Goal: Task Accomplishment & Management: Manage account settings

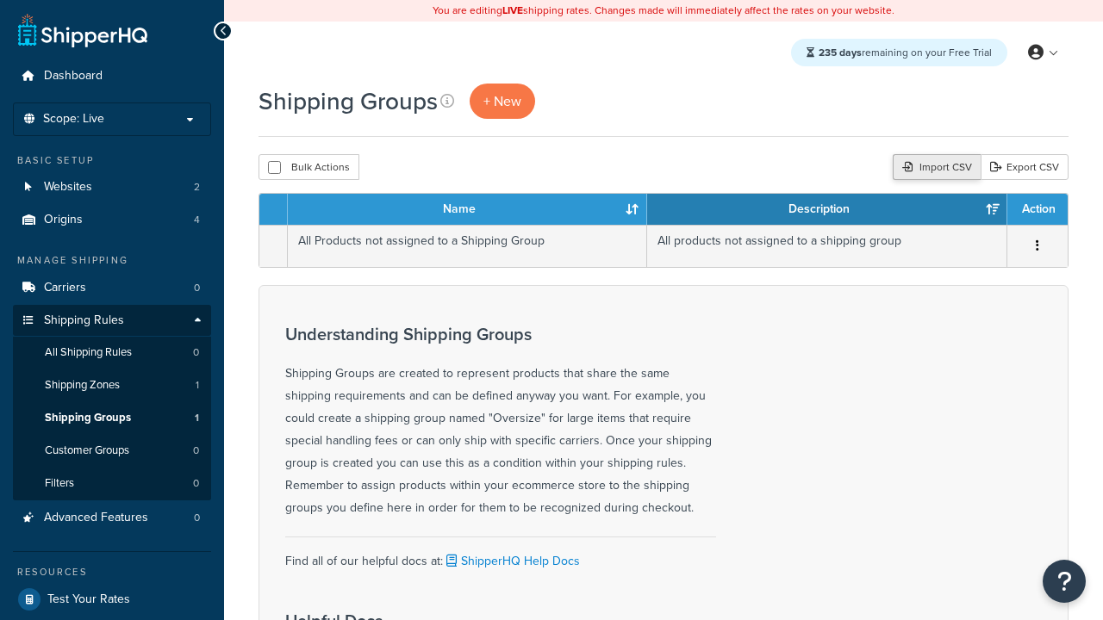
click at [934, 168] on div "Import CSV" at bounding box center [937, 167] width 88 height 26
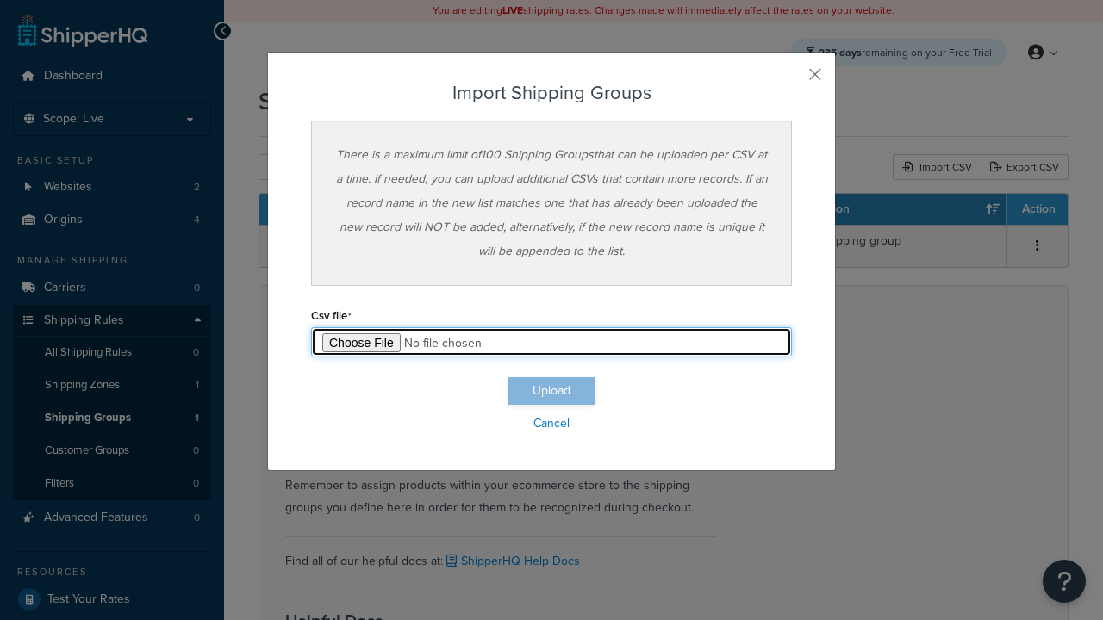
click at [551, 342] on input "file" at bounding box center [551, 341] width 481 height 29
type input "C:\fakepath\importShippingGroupsSuccess.csv"
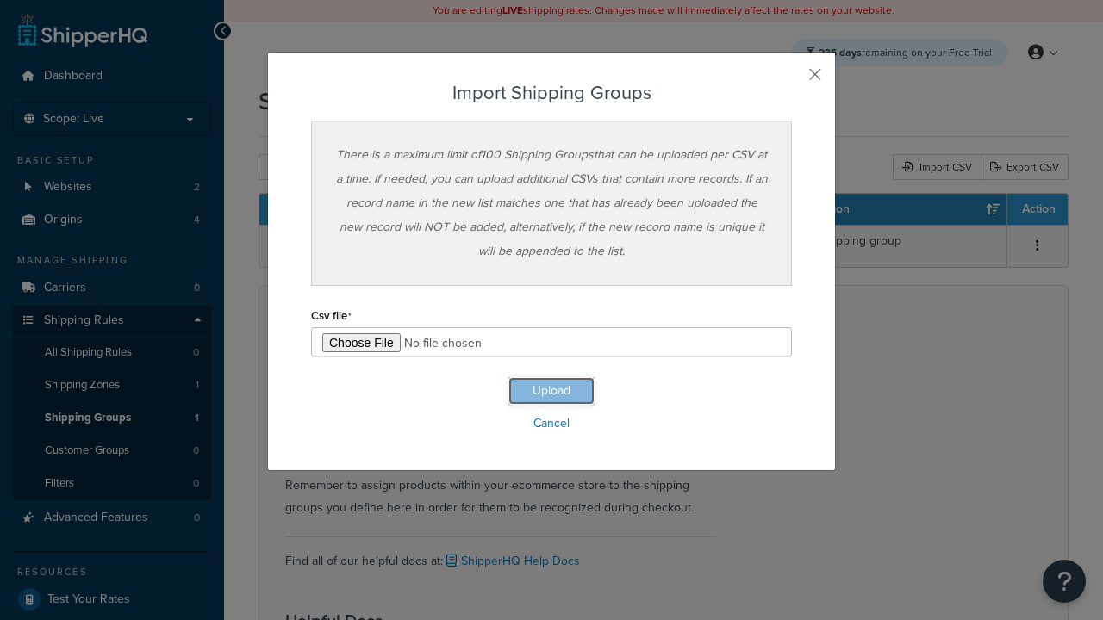
click at [551, 391] on button "Upload" at bounding box center [551, 391] width 86 height 28
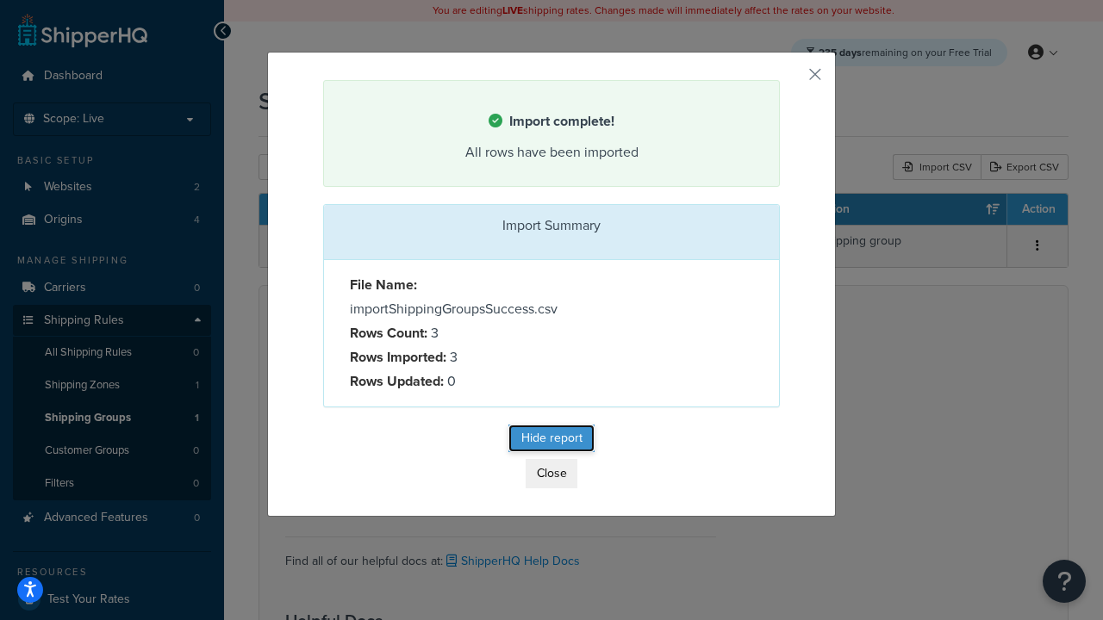
click at [551, 441] on button "Hide report" at bounding box center [551, 439] width 86 height 28
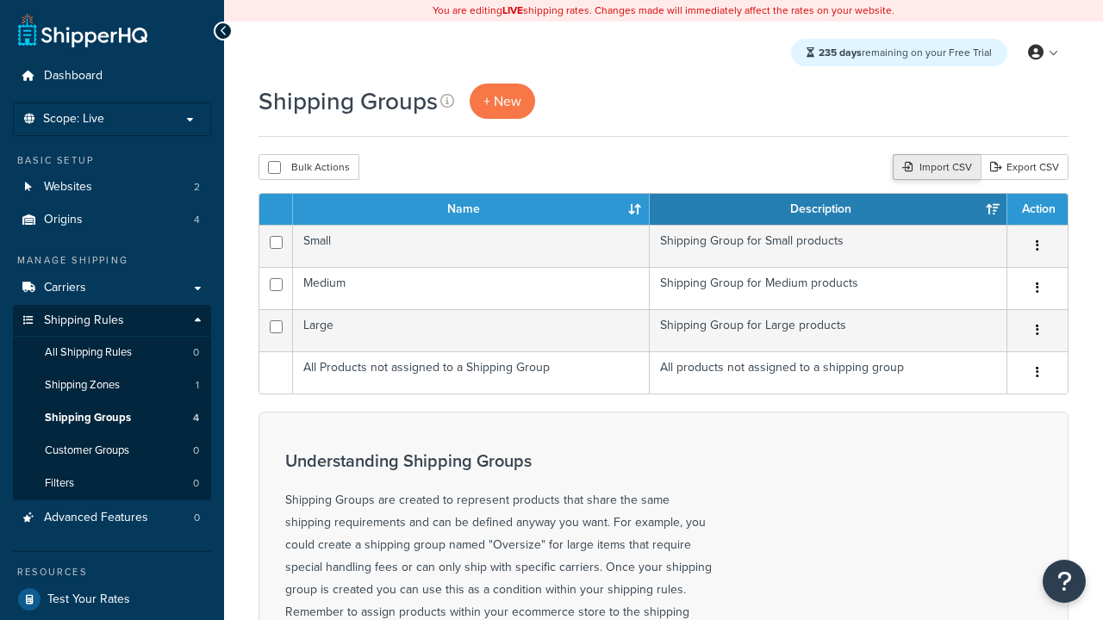
click at [934, 168] on div "Import CSV" at bounding box center [937, 167] width 88 height 26
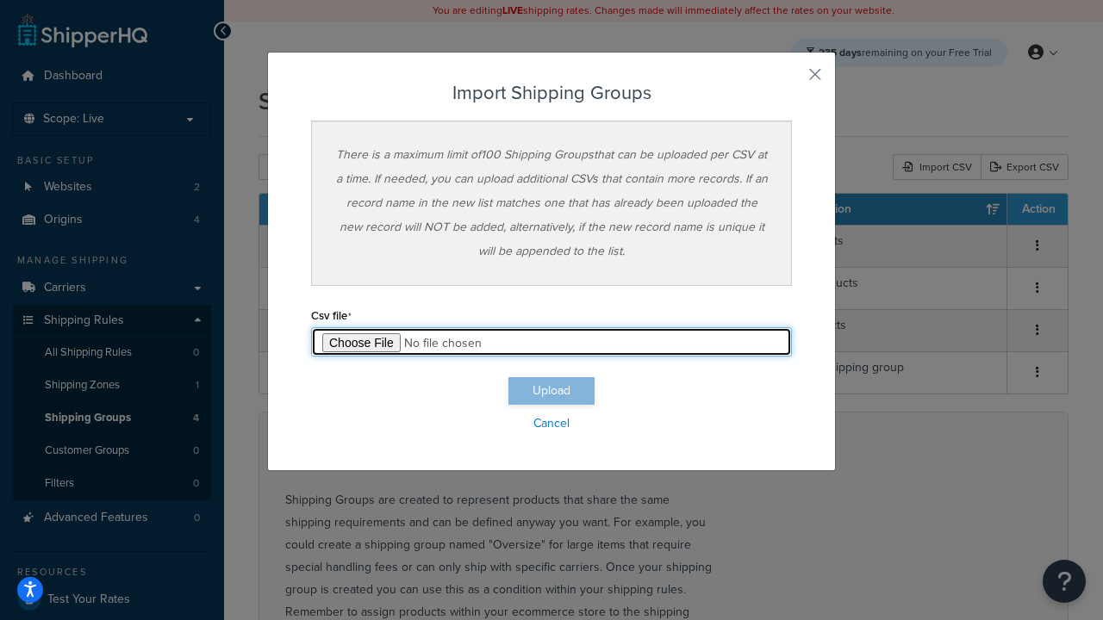
click at [551, 342] on input "file" at bounding box center [551, 341] width 481 height 29
type input "C:\fakepath\importShippingGroupsFailure.csv"
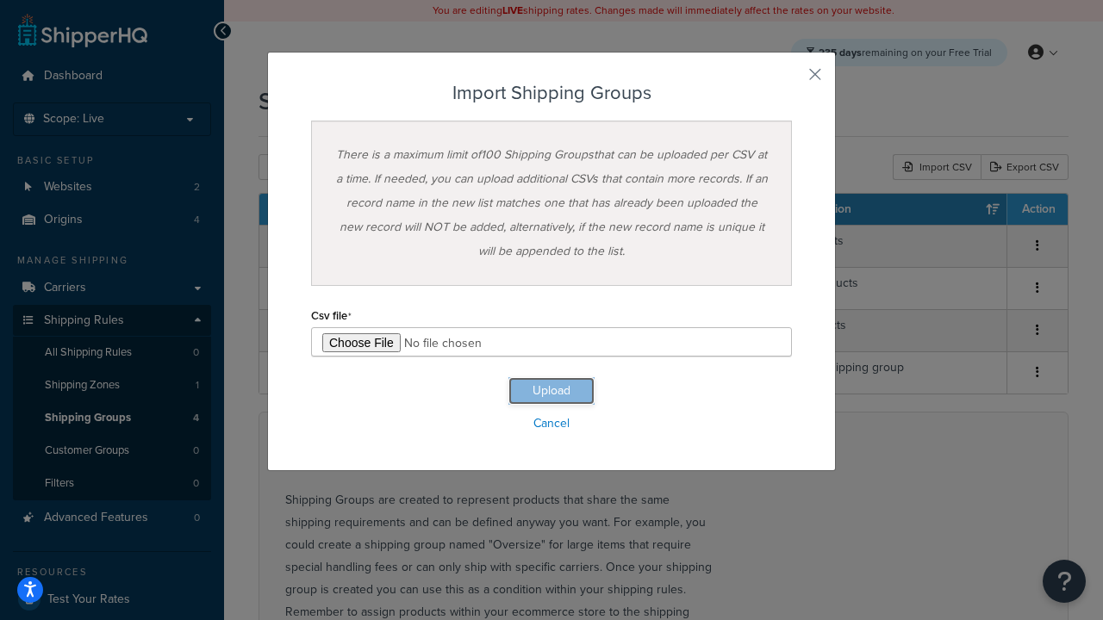
click at [551, 391] on button "Upload" at bounding box center [551, 391] width 86 height 28
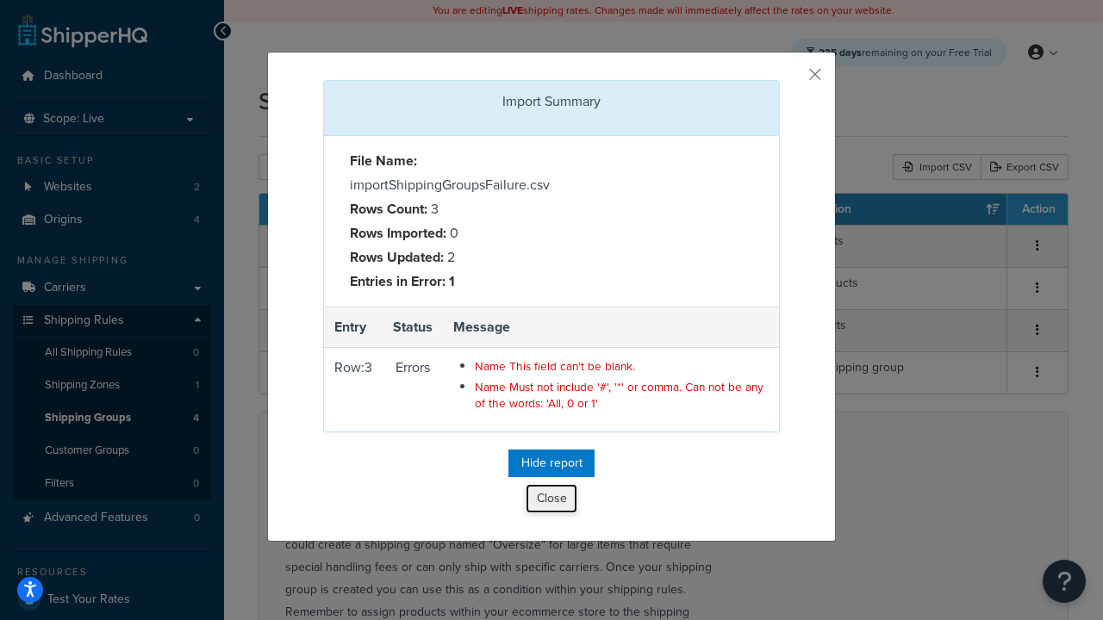
click at [551, 502] on button "Close" at bounding box center [552, 498] width 52 height 29
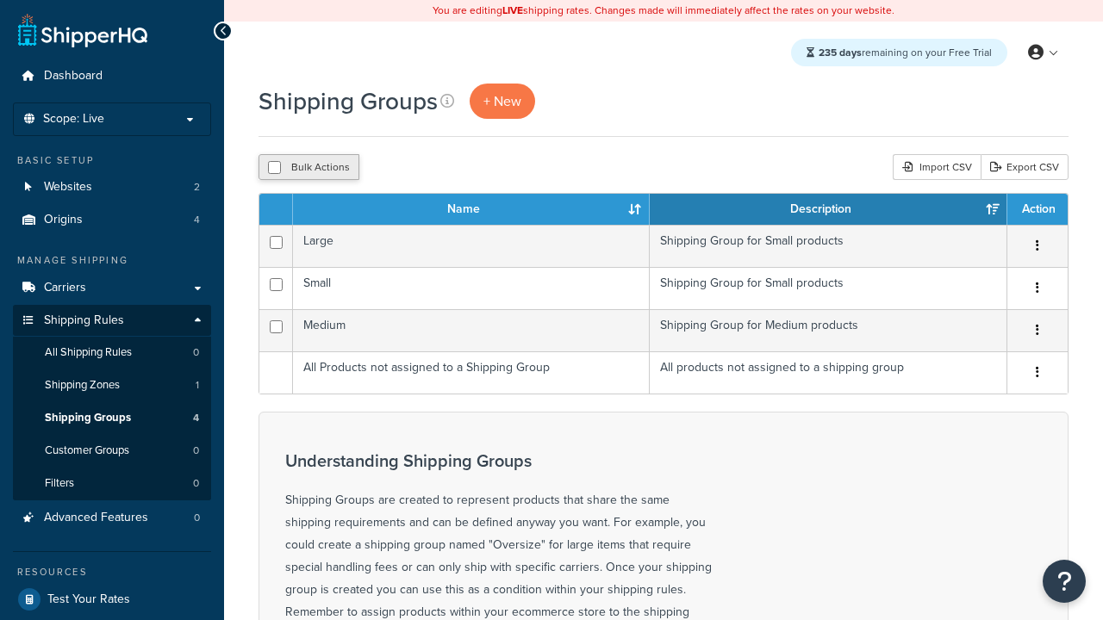
click at [308, 168] on button "Bulk Actions" at bounding box center [308, 167] width 101 height 26
checkbox input "true"
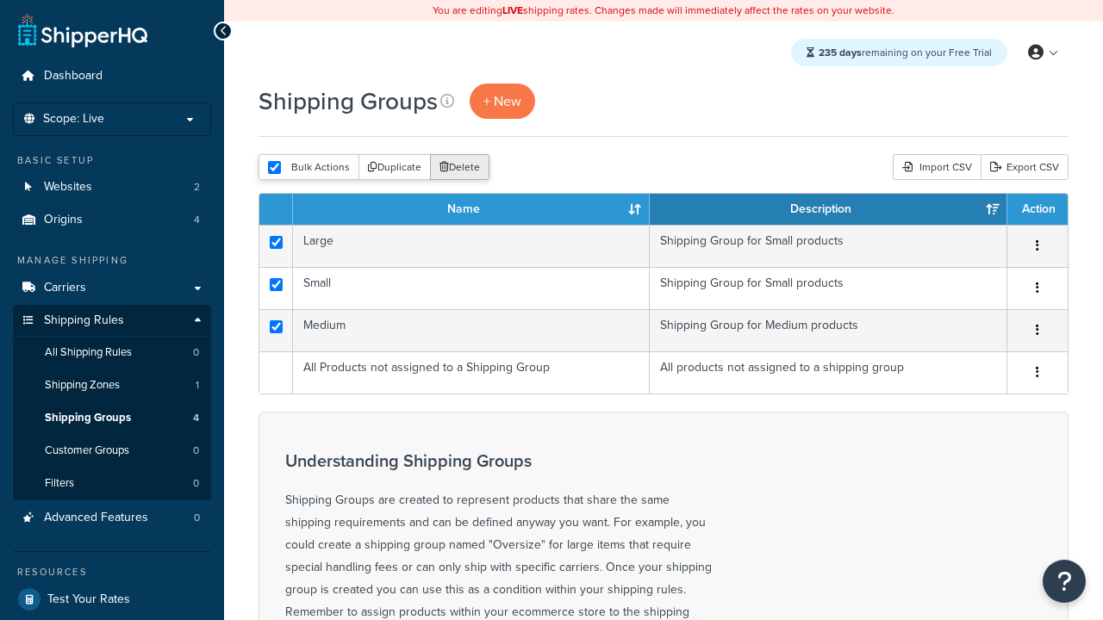
click at [464, 168] on button "Delete" at bounding box center [459, 167] width 59 height 26
